Goal: Transaction & Acquisition: Purchase product/service

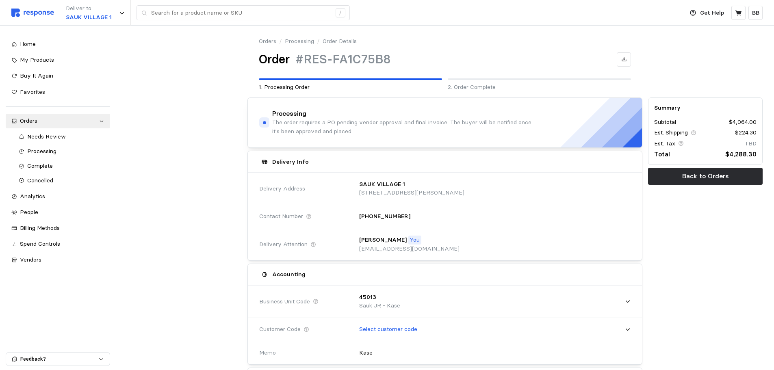
scroll to position [407, 0]
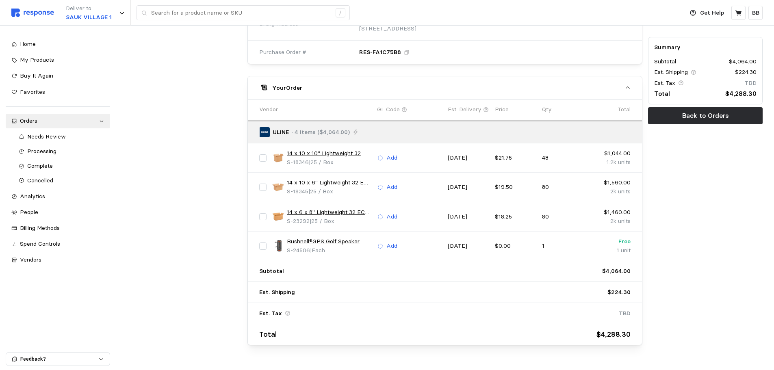
click at [209, 221] on div at bounding box center [185, 18] width 120 height 660
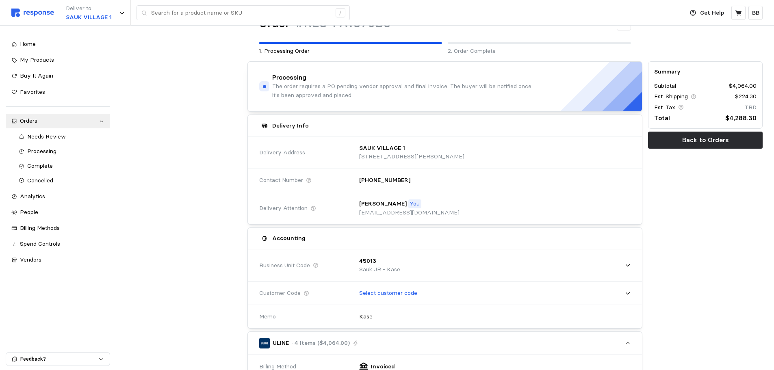
scroll to position [0, 0]
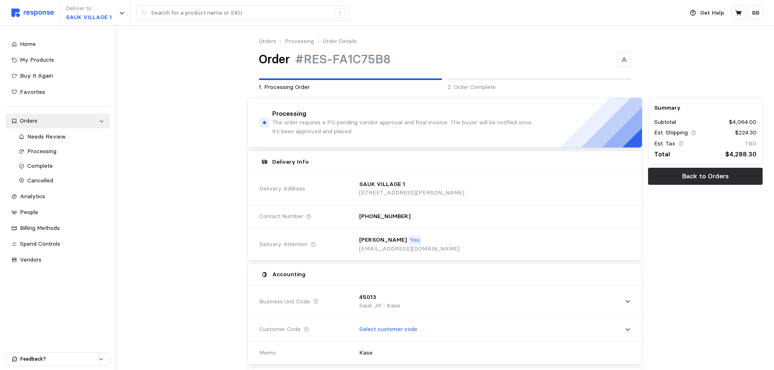
click at [174, 72] on div at bounding box center [185, 64] width 120 height 61
click at [37, 61] on span "My Products" at bounding box center [37, 59] width 34 height 7
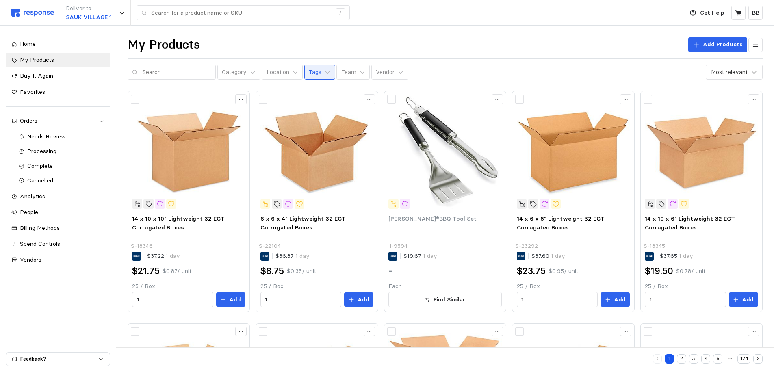
click at [310, 72] on p "Tags" at bounding box center [315, 72] width 13 height 9
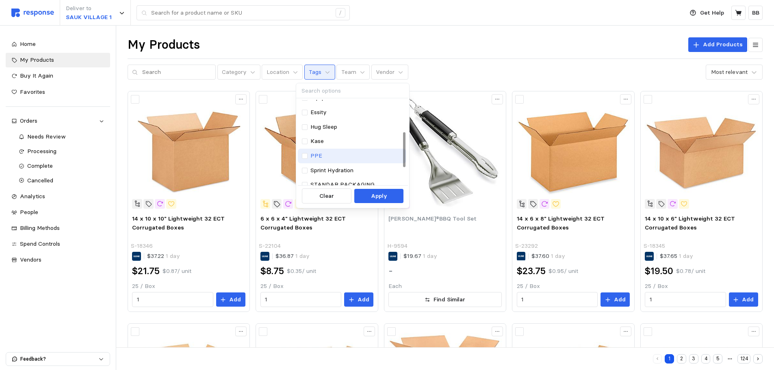
scroll to position [81, 0]
click at [321, 126] on p "Kase" at bounding box center [317, 127] width 13 height 9
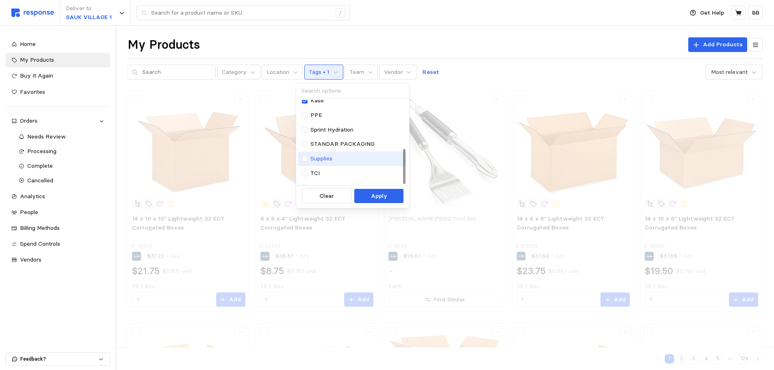
scroll to position [117, 0]
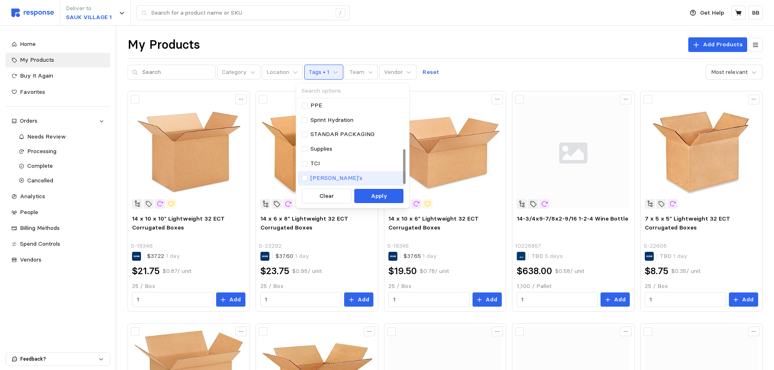
click at [335, 177] on div "[PERSON_NAME]'s" at bounding box center [352, 178] width 100 height 9
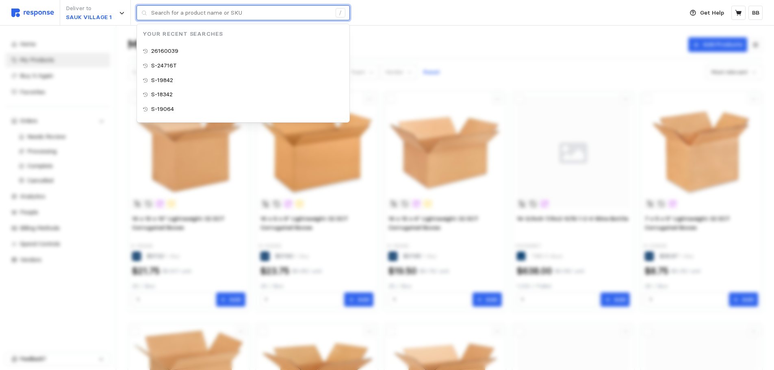
click at [239, 15] on input "text" at bounding box center [241, 13] width 180 height 15
paste input "S-24716T"
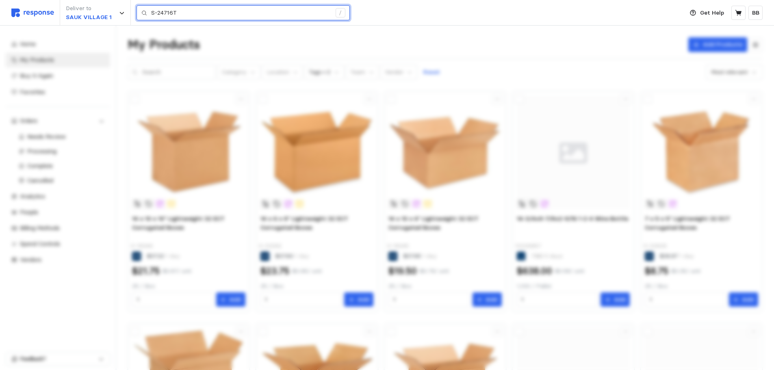
type input "S-24716T"
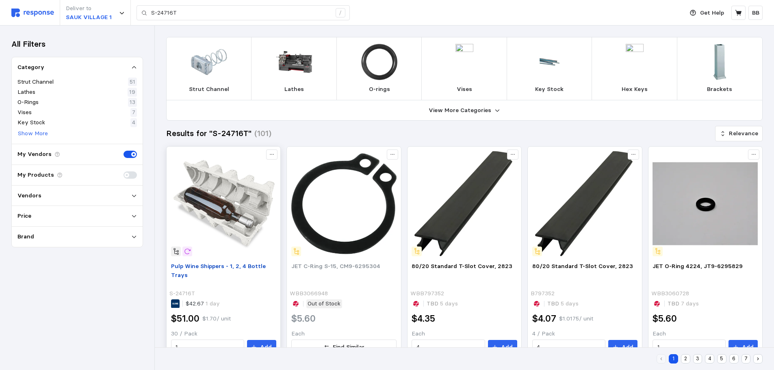
click at [212, 267] on span "Pulp Wine Shippers - 1, 2, 4 Bottle Trays" at bounding box center [218, 271] width 95 height 16
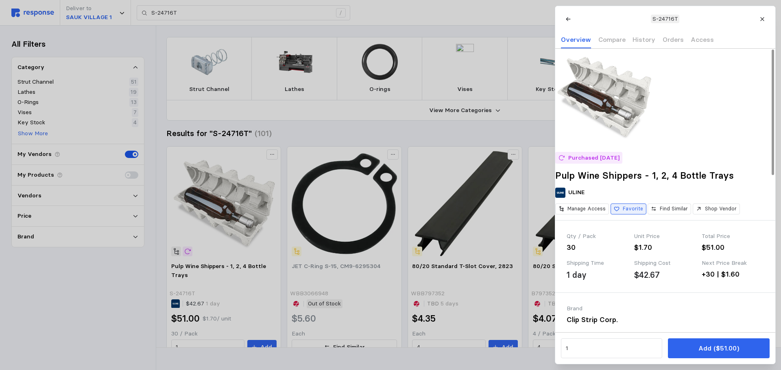
click at [642, 213] on p "Favorite" at bounding box center [632, 208] width 20 height 7
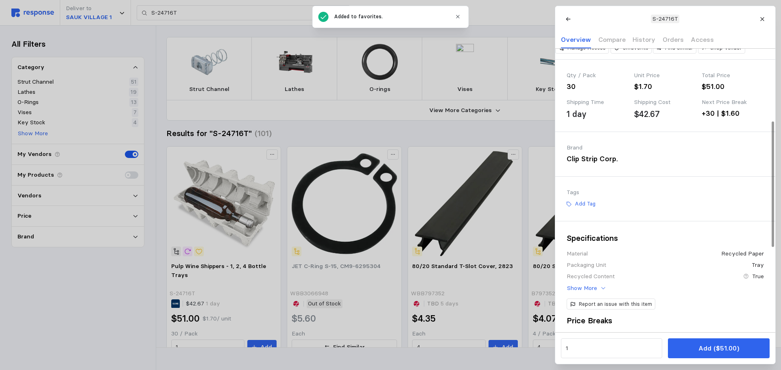
scroll to position [163, 0]
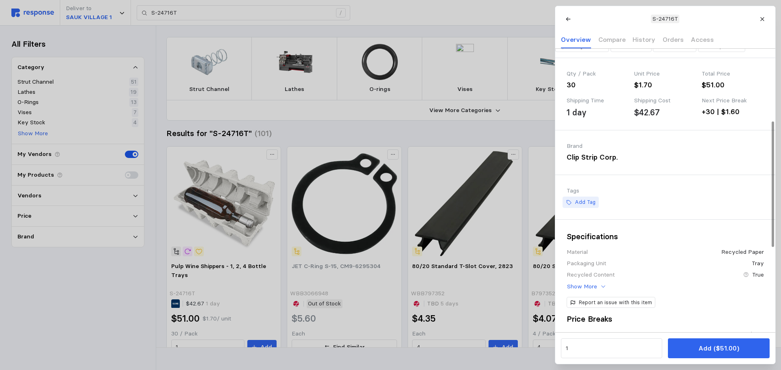
click at [578, 208] on button "Add Tag" at bounding box center [580, 202] width 36 height 11
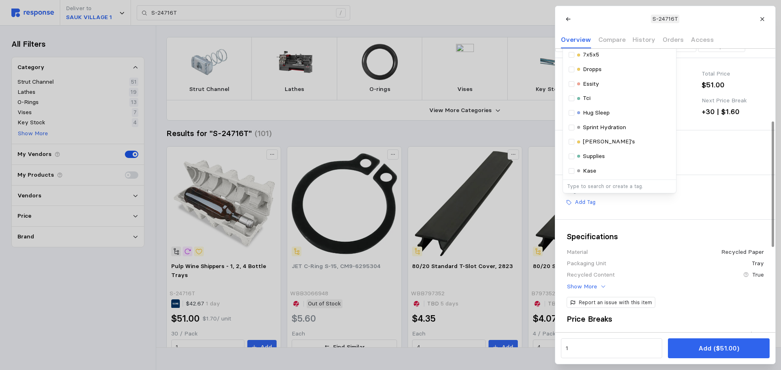
click at [583, 176] on p "Kase" at bounding box center [588, 171] width 13 height 9
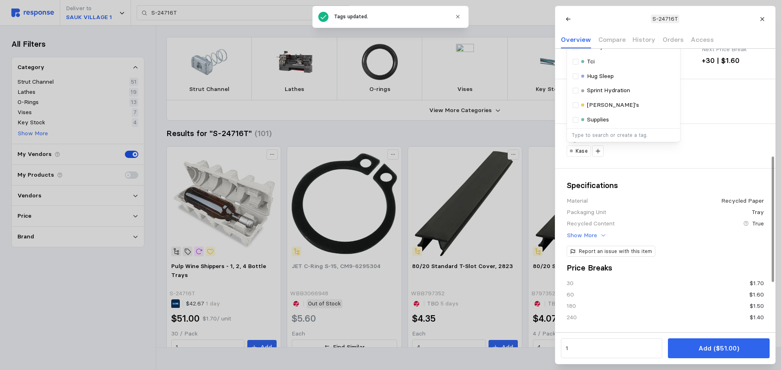
scroll to position [244, 0]
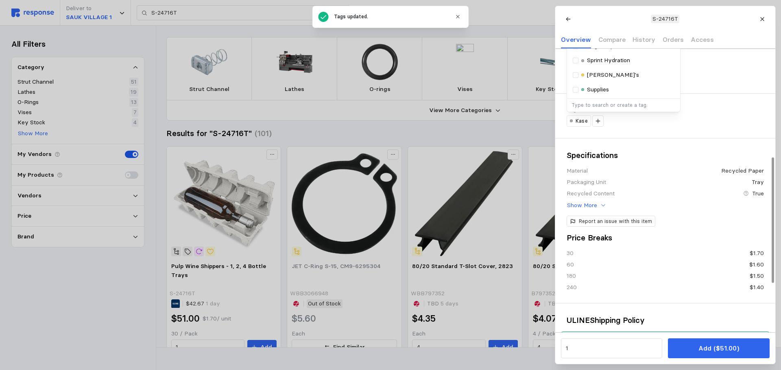
click at [596, 80] on p "[PERSON_NAME]'s" at bounding box center [613, 75] width 52 height 9
click at [712, 138] on div "Tags [PERSON_NAME]'s" at bounding box center [665, 116] width 220 height 44
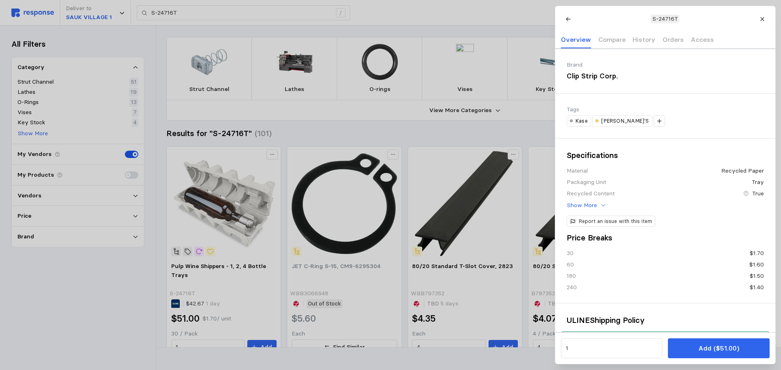
click at [443, 137] on div at bounding box center [390, 185] width 781 height 370
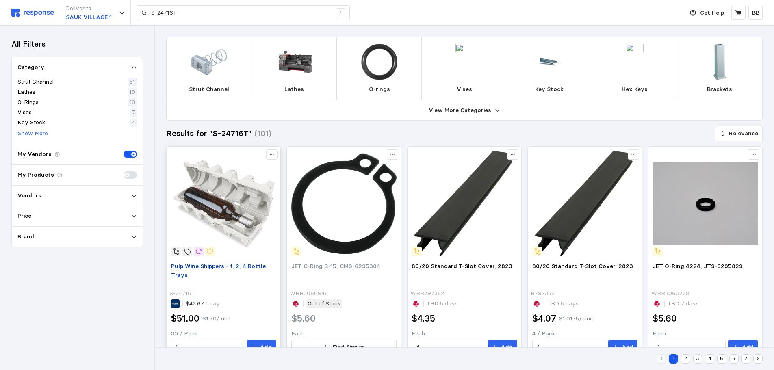
click at [239, 268] on span "Pulp Wine Shippers - 1, 2, 4 Bottle Trays" at bounding box center [218, 271] width 95 height 16
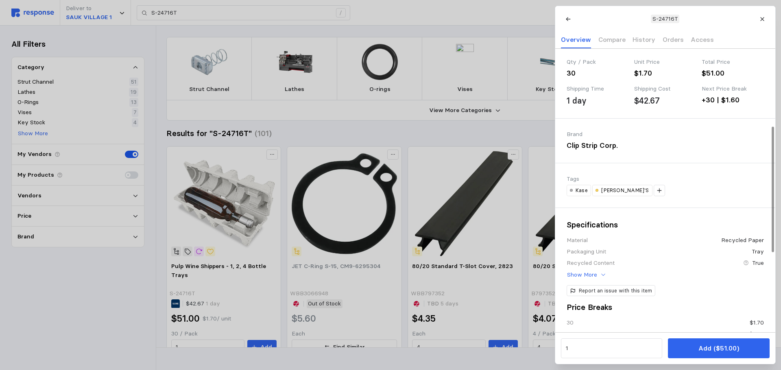
scroll to position [122, 0]
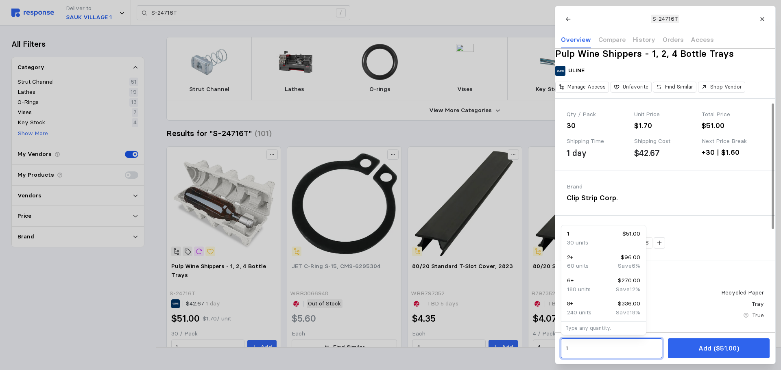
click at [583, 349] on input "1" at bounding box center [611, 348] width 92 height 15
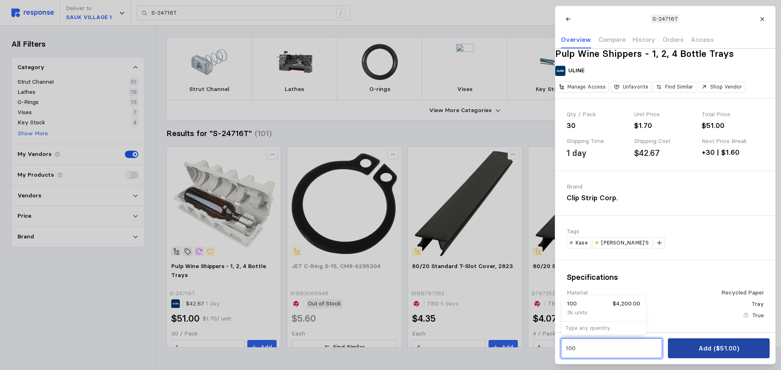
type input "100"
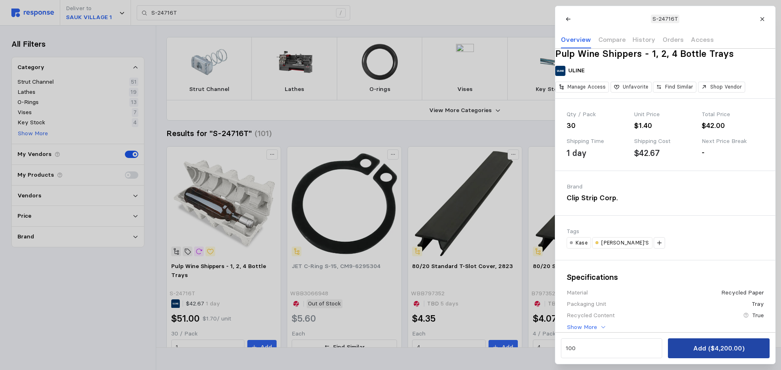
click at [738, 348] on button "Add ($4,200.00)" at bounding box center [718, 349] width 101 height 20
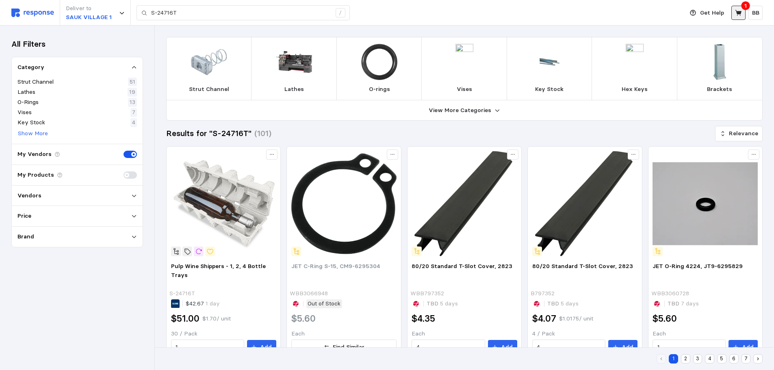
click at [740, 13] on icon at bounding box center [738, 13] width 7 height 6
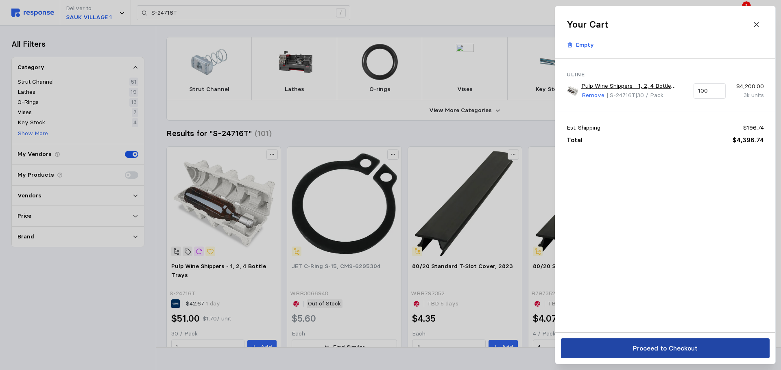
click at [659, 349] on p "Proceed to Checkout" at bounding box center [664, 349] width 65 height 10
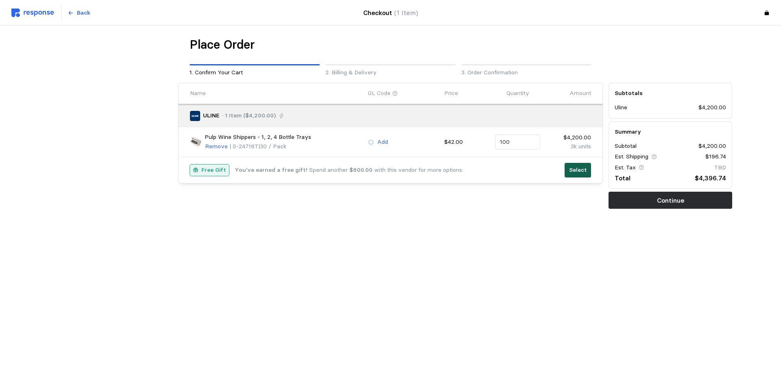
click at [579, 172] on p "Select" at bounding box center [578, 170] width 18 height 9
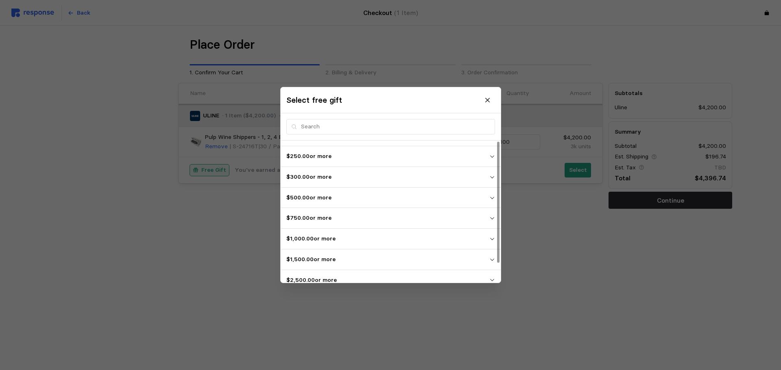
scroll to position [22, 0]
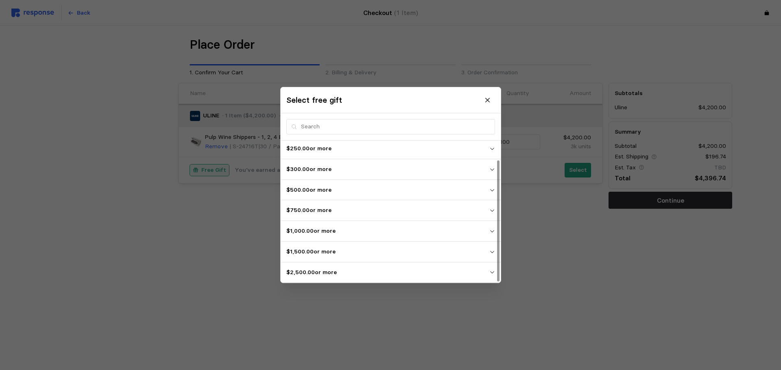
click at [315, 272] on p "$2,500.00 or more" at bounding box center [387, 272] width 203 height 9
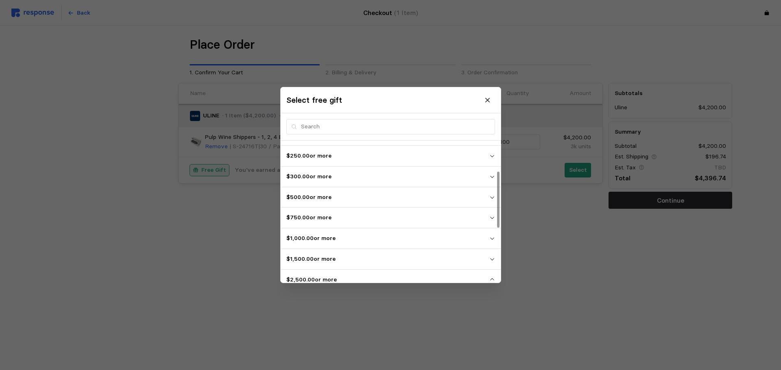
scroll to position [0, 0]
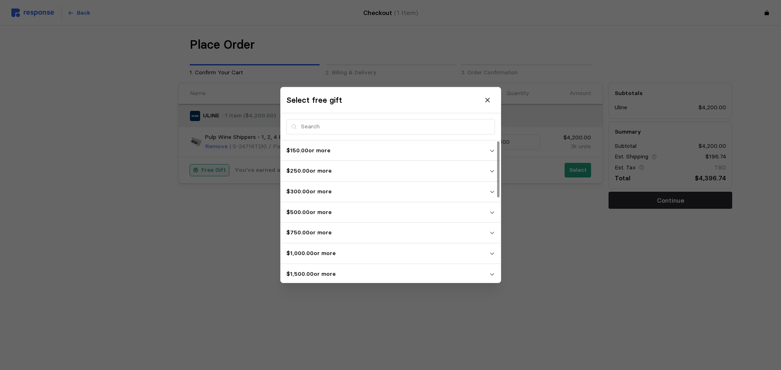
click at [603, 259] on div at bounding box center [390, 185] width 781 height 370
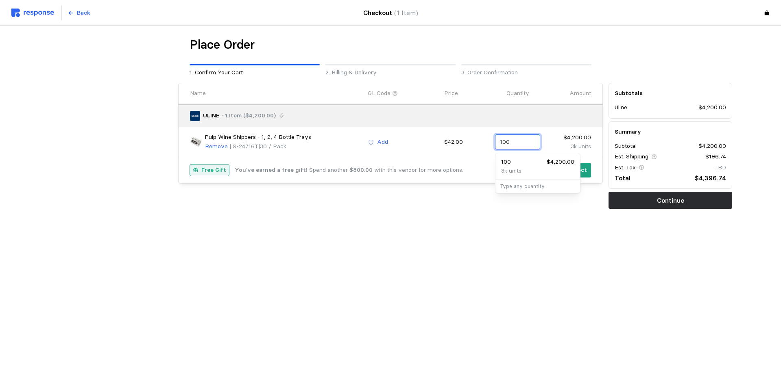
click at [514, 139] on input "100" at bounding box center [518, 142] width 36 height 15
type input "125"
click at [490, 247] on div "Place Order 1. Confirm Your Cart 2. Billing & Delivery 3. Order Confirmation Na…" at bounding box center [390, 140] width 781 height 229
click at [575, 167] on p "Select" at bounding box center [578, 170] width 18 height 9
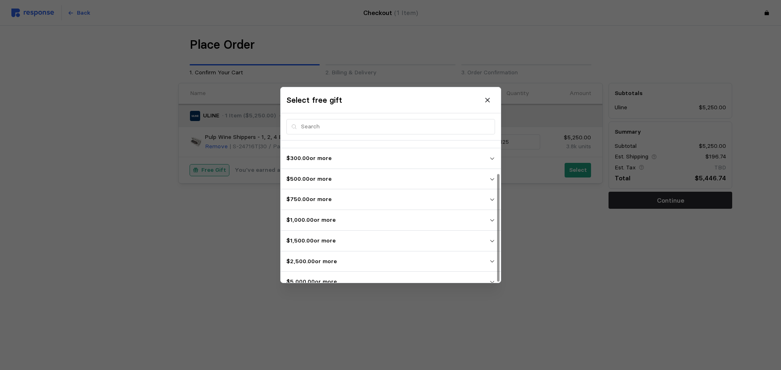
scroll to position [43, 0]
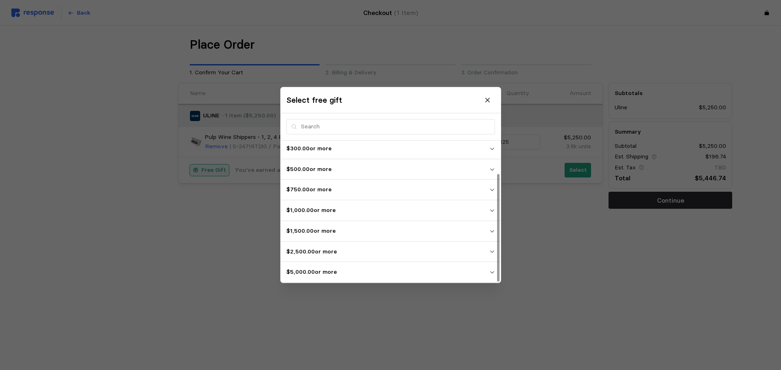
click at [331, 265] on span "$5,000.00 or more" at bounding box center [387, 272] width 203 height 15
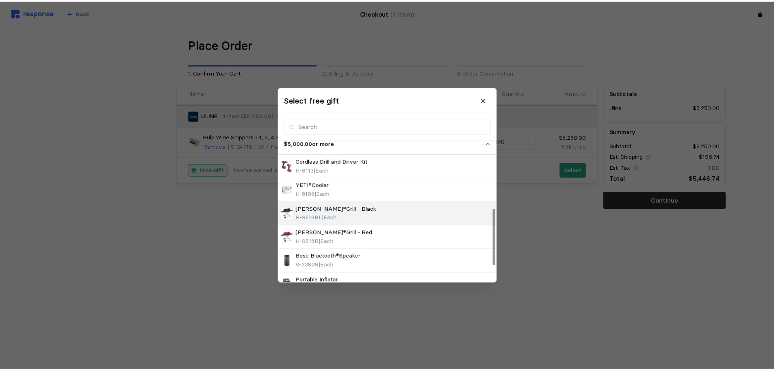
scroll to position [169, 0]
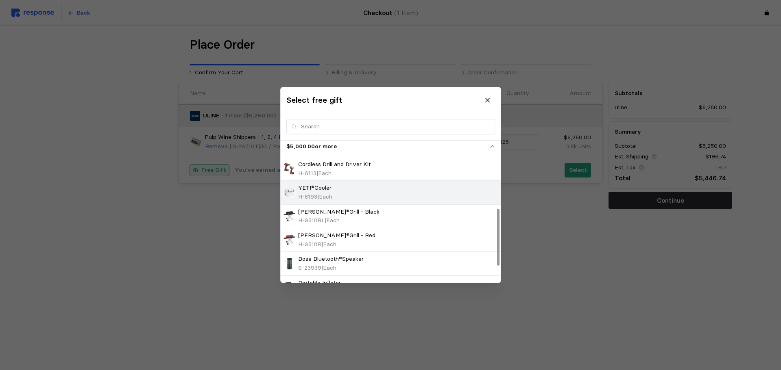
click at [318, 189] on p "YETI®Cooler" at bounding box center [314, 188] width 33 height 9
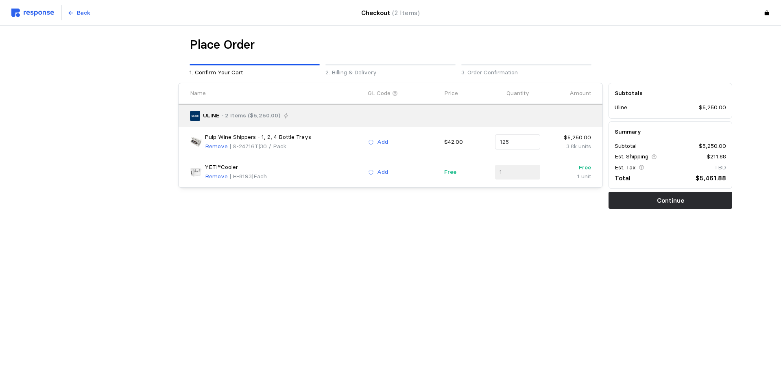
click at [207, 289] on main "Place Order 1. Confirm Your Cart 2. Billing & Delivery 3. Order Confirmation Na…" at bounding box center [390, 185] width 781 height 370
click at [666, 199] on p "Continue" at bounding box center [670, 201] width 27 height 10
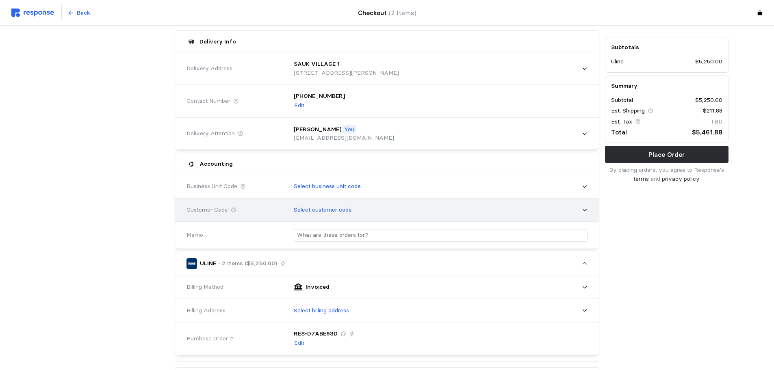
scroll to position [81, 0]
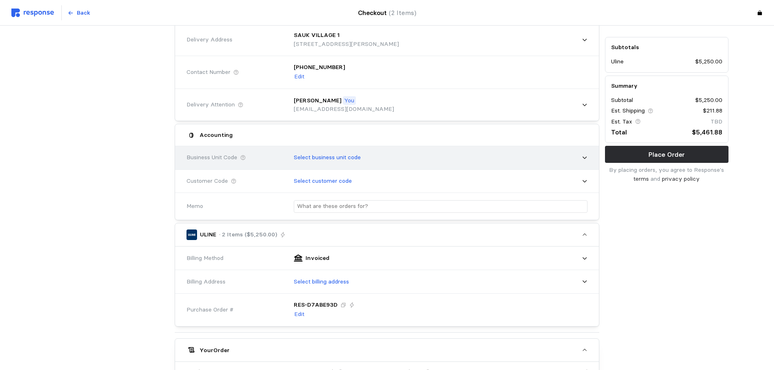
click at [320, 158] on p "Select business unit code" at bounding box center [327, 157] width 67 height 9
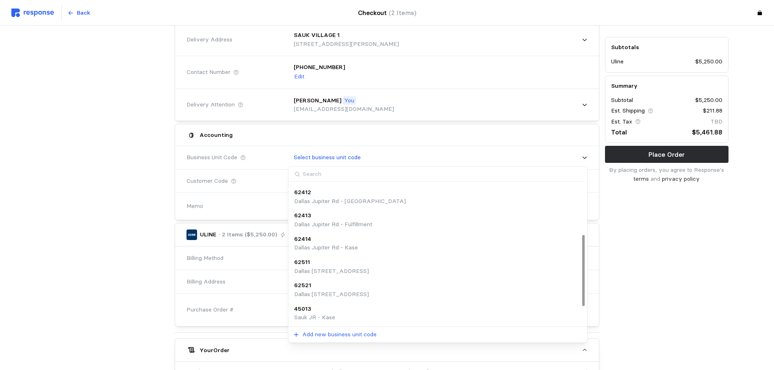
scroll to position [138, 0]
click at [336, 268] on div "45013 Sauk JR - Kase" at bounding box center [437, 266] width 287 height 17
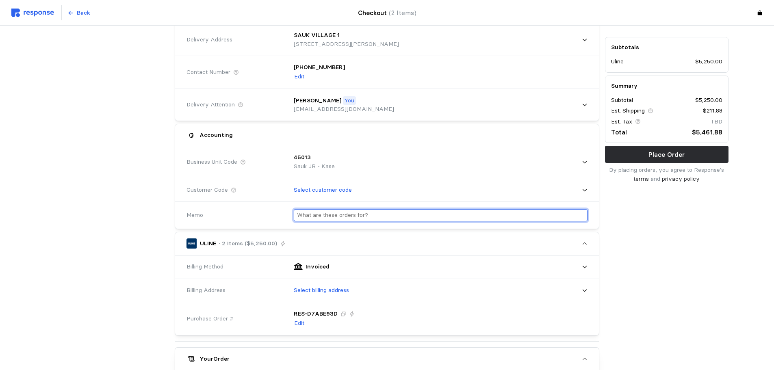
click at [333, 216] on input "text" at bounding box center [440, 216] width 287 height 12
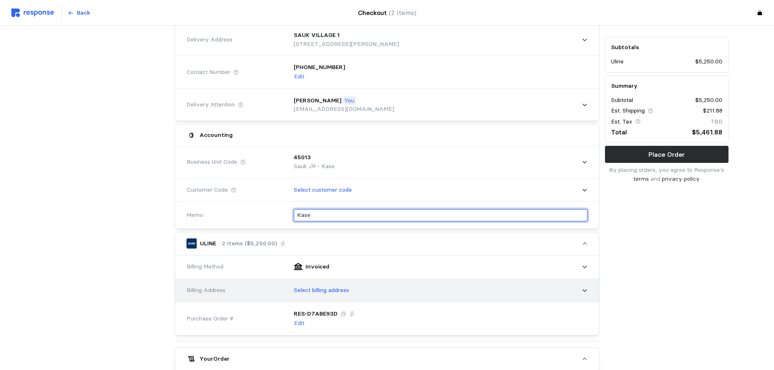
type input "Kase"
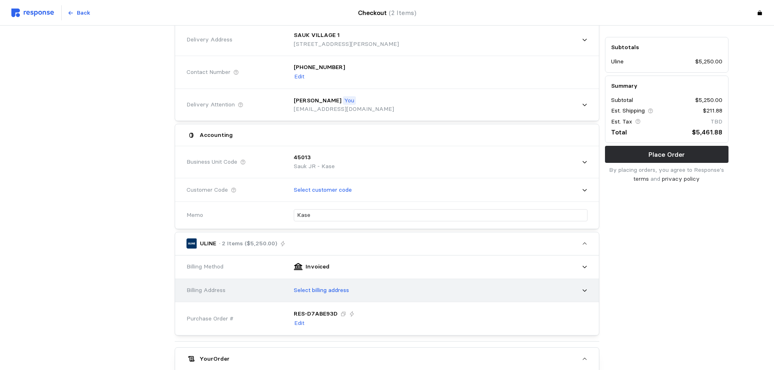
click at [314, 292] on p "Select billing address" at bounding box center [321, 290] width 55 height 9
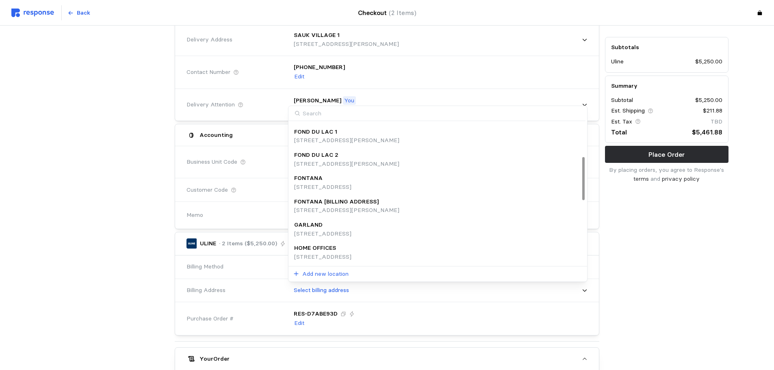
scroll to position [132, 0]
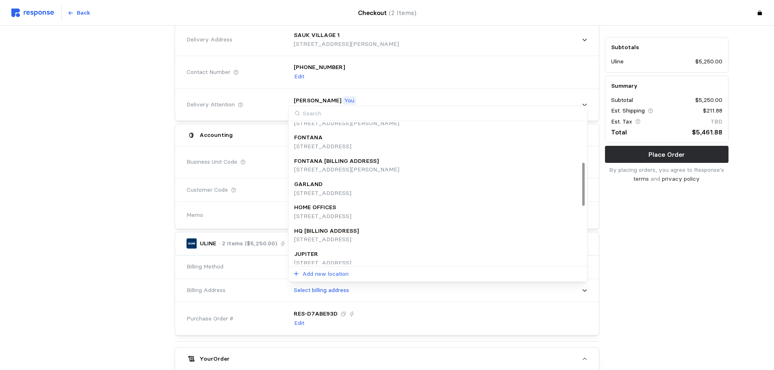
click at [341, 232] on p "HQ [BILLING ADDRESS]" at bounding box center [326, 231] width 65 height 9
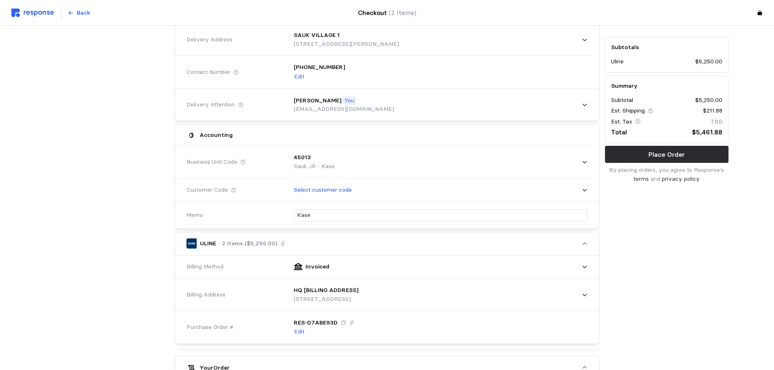
click at [655, 269] on div "Subtotals Uline $5,250.00 Summary Subtotal $5,250.00 Est. Shipping $211.88 Est.…" at bounding box center [666, 284] width 129 height 571
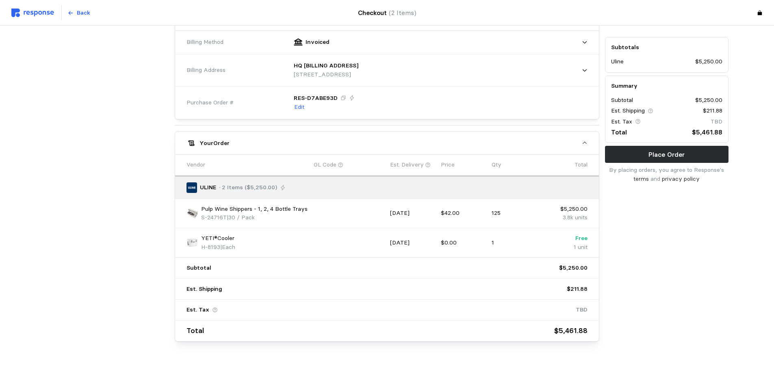
scroll to position [323, 0]
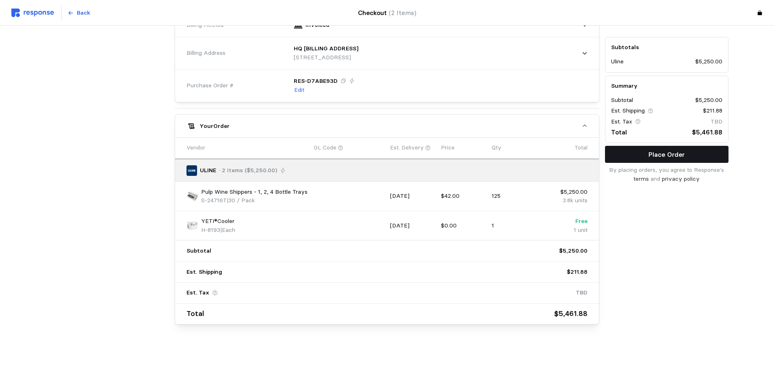
click at [652, 157] on p "Place Order" at bounding box center [667, 155] width 36 height 10
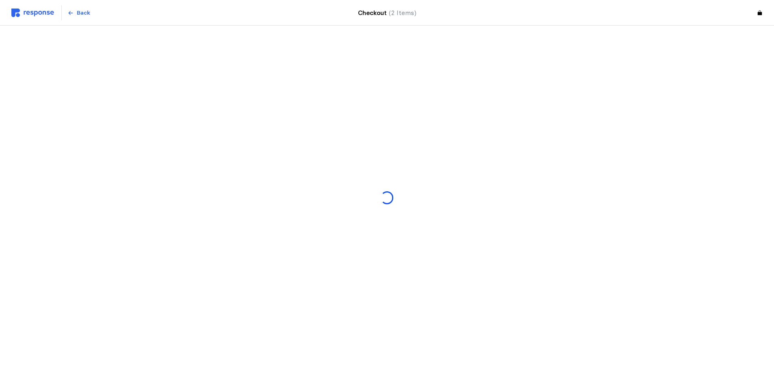
scroll to position [0, 0]
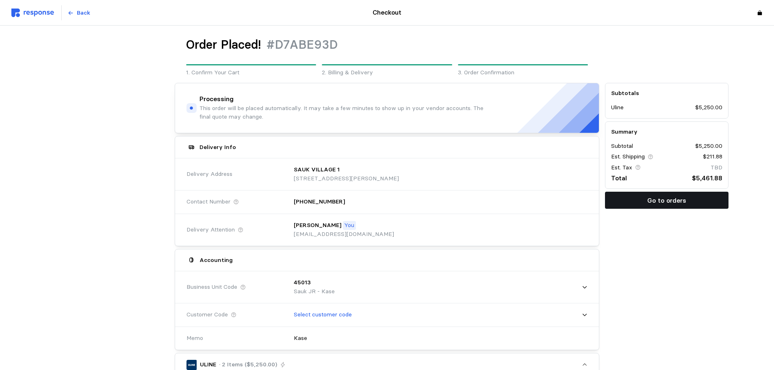
click at [659, 204] on p "Go to orders" at bounding box center [667, 201] width 39 height 10
